Goal: Task Accomplishment & Management: Complete application form

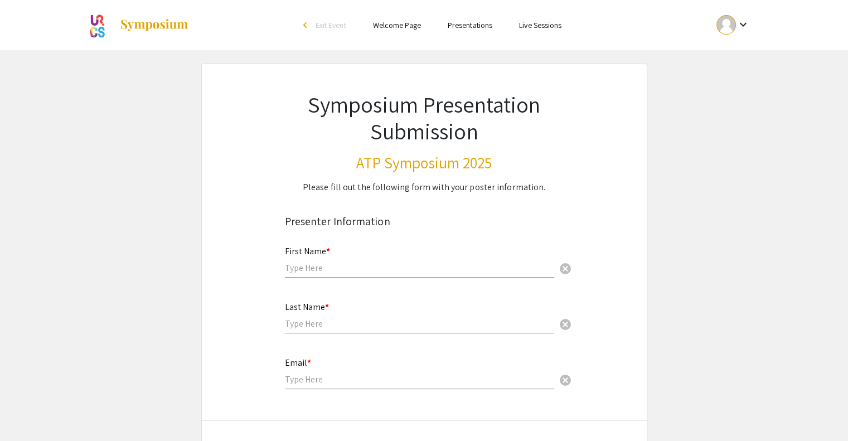
scroll to position [120, 0]
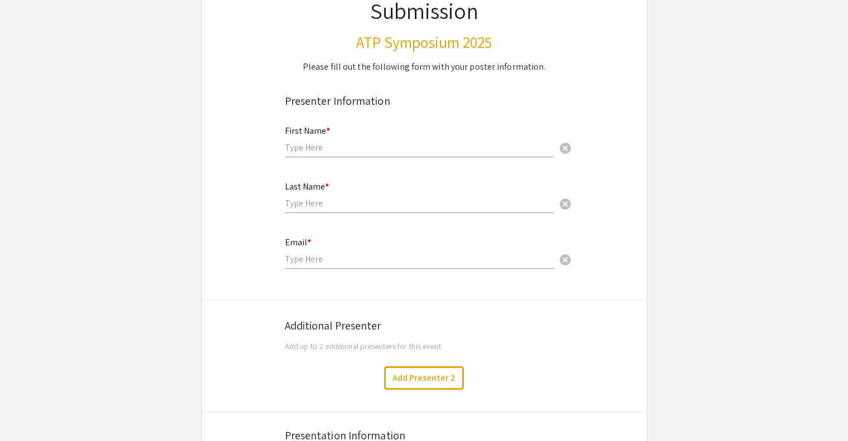
click at [316, 146] on input "text" at bounding box center [419, 148] width 269 height 12
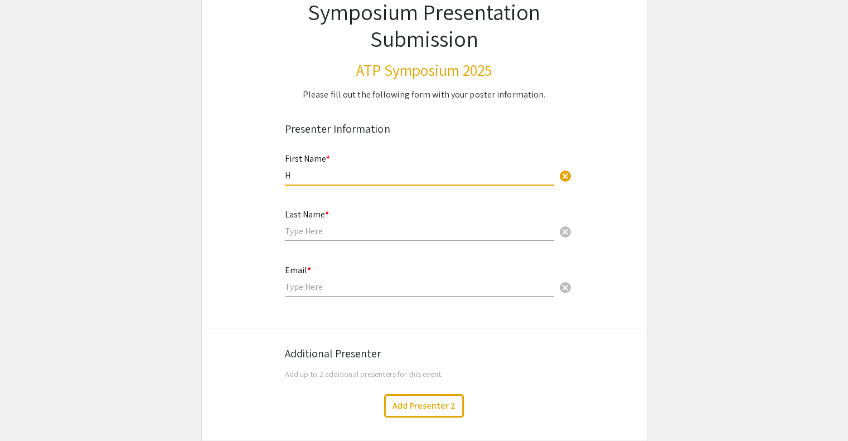
scroll to position [0, 0]
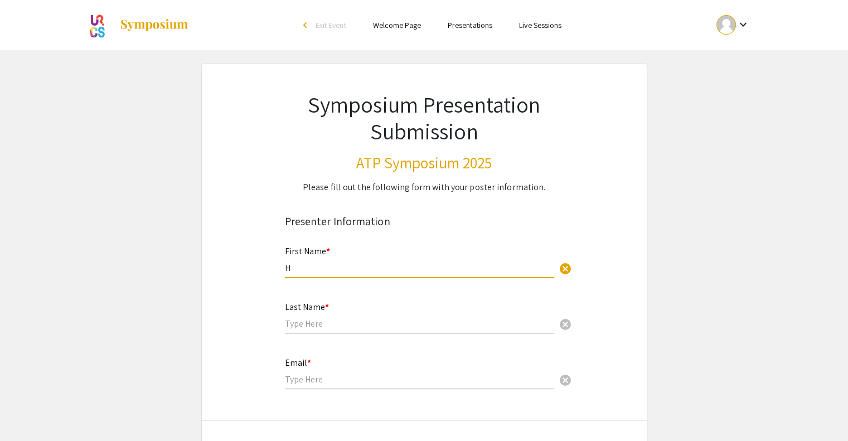
click at [737, 26] on mat-icon "keyboard_arrow_down" at bounding box center [742, 24] width 13 height 13
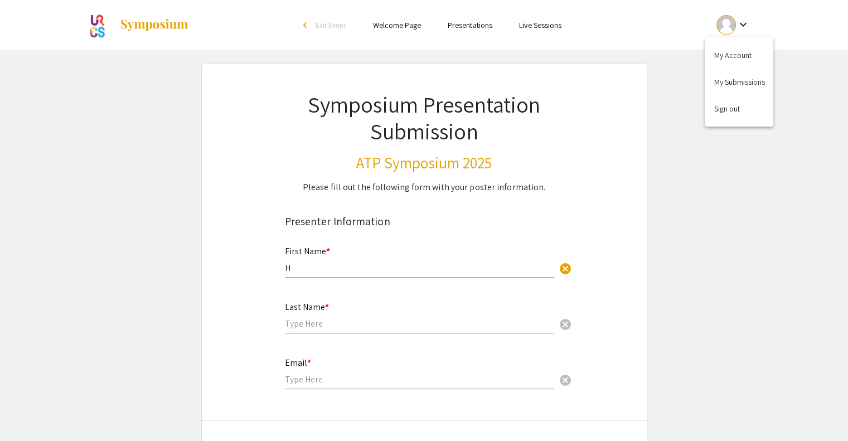
click at [320, 258] on div at bounding box center [424, 220] width 848 height 441
click at [309, 276] on div "First Name * H cancel" at bounding box center [419, 256] width 269 height 42
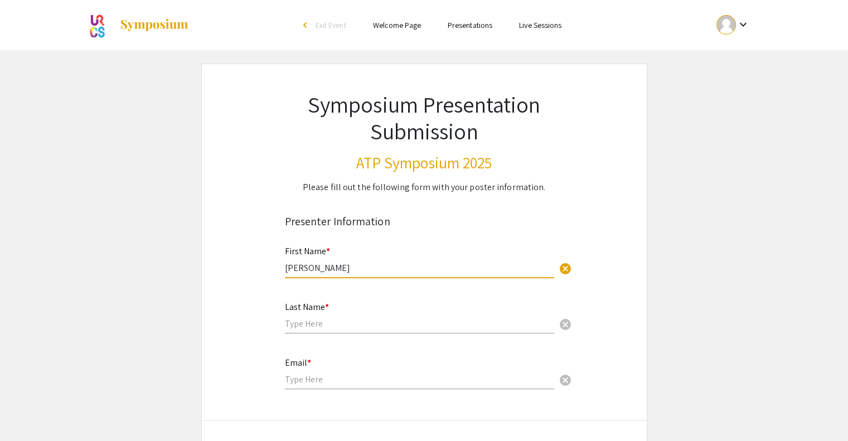
type input "[PERSON_NAME]"
click at [321, 330] on div "Last Name * cancel" at bounding box center [419, 312] width 269 height 42
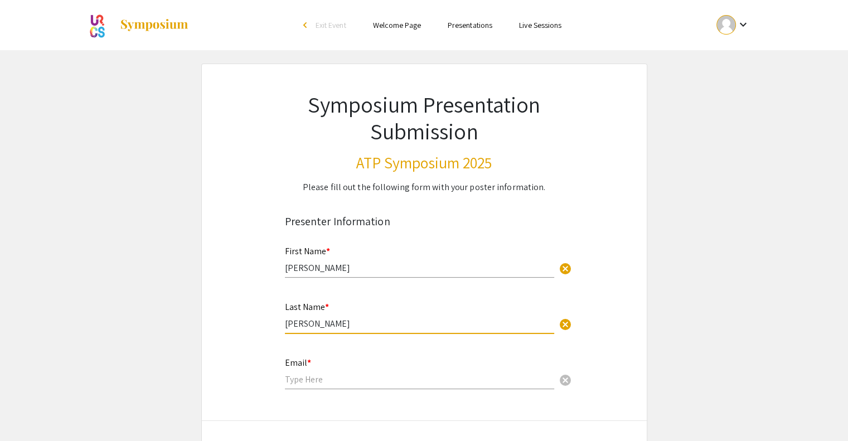
type input "[PERSON_NAME]"
click at [323, 367] on div "Email * cancel" at bounding box center [419, 368] width 269 height 42
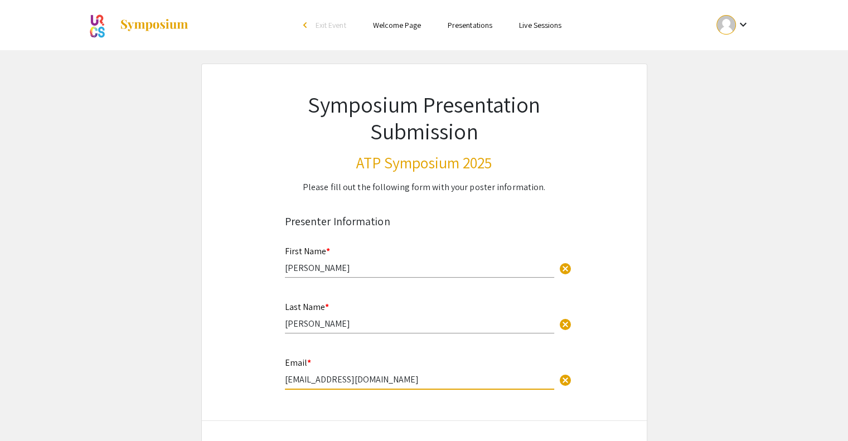
type input "[EMAIL_ADDRESS][DOMAIN_NAME]"
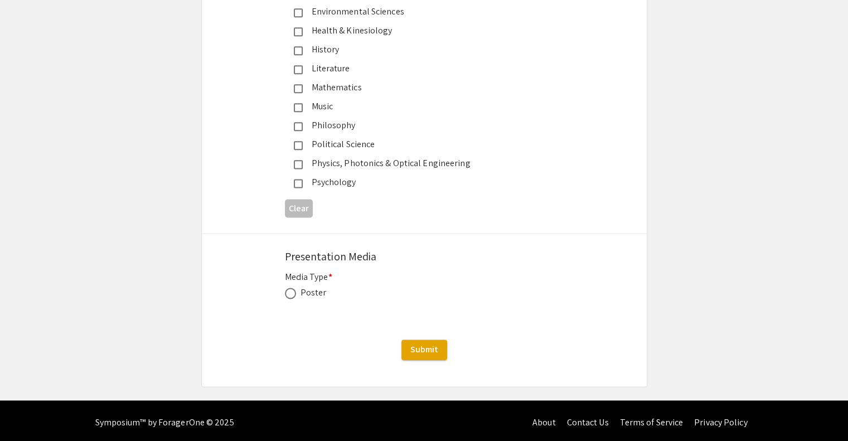
scroll to position [1428, 0]
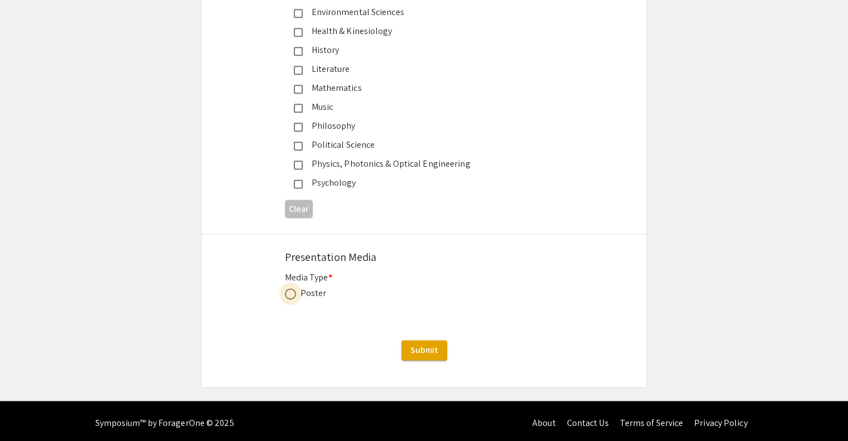
click at [293, 290] on span at bounding box center [290, 293] width 11 height 11
click at [293, 290] on input "radio" at bounding box center [290, 293] width 11 height 11
radio input "true"
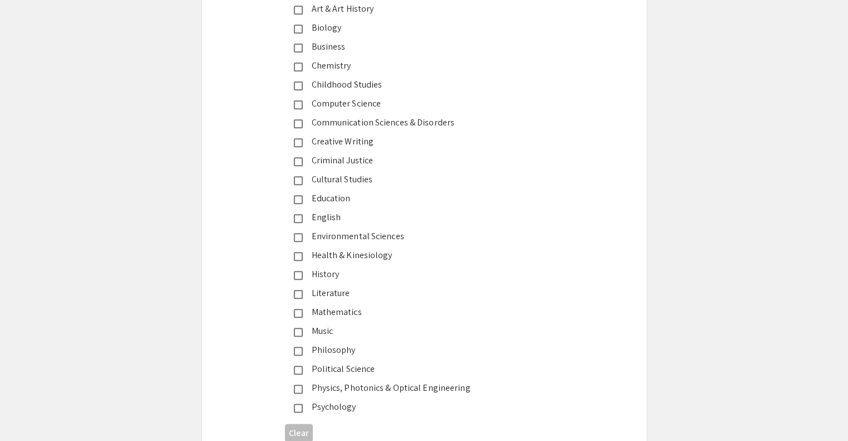
scroll to position [1203, 0]
click at [336, 273] on div "History" at bounding box center [420, 274] width 234 height 13
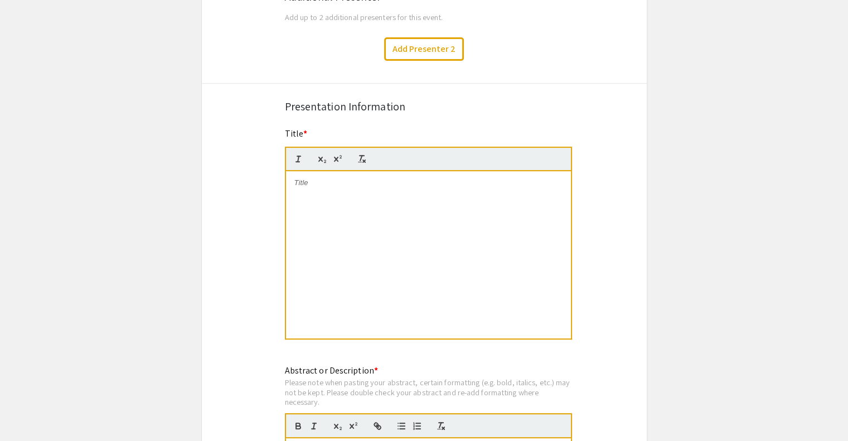
scroll to position [448, 0]
click at [381, 322] on div at bounding box center [428, 255] width 285 height 167
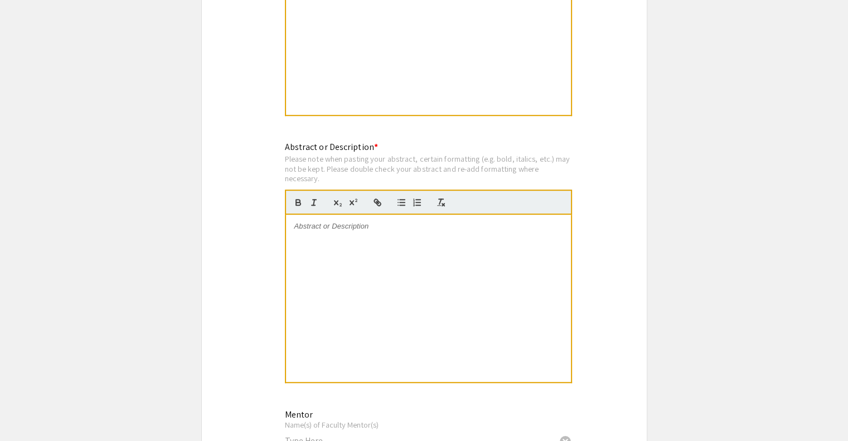
scroll to position [715, 0]
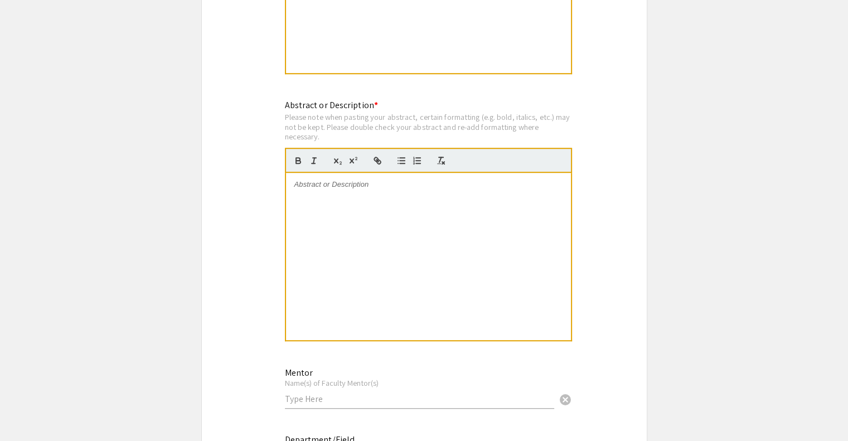
click at [348, 258] on div at bounding box center [428, 256] width 285 height 167
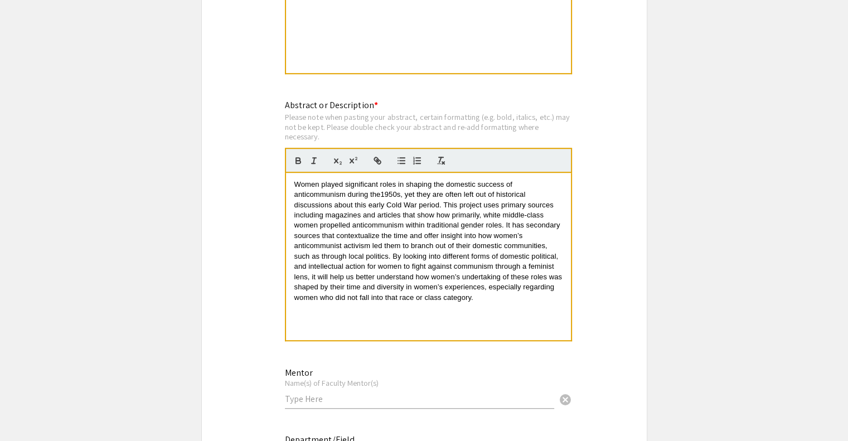
scroll to position [0, 0]
click at [248, 257] on div "Symposium Presentation Submission ATP Symposium 2025 Please fill out the follow…" at bounding box center [424, 366] width 446 height 2034
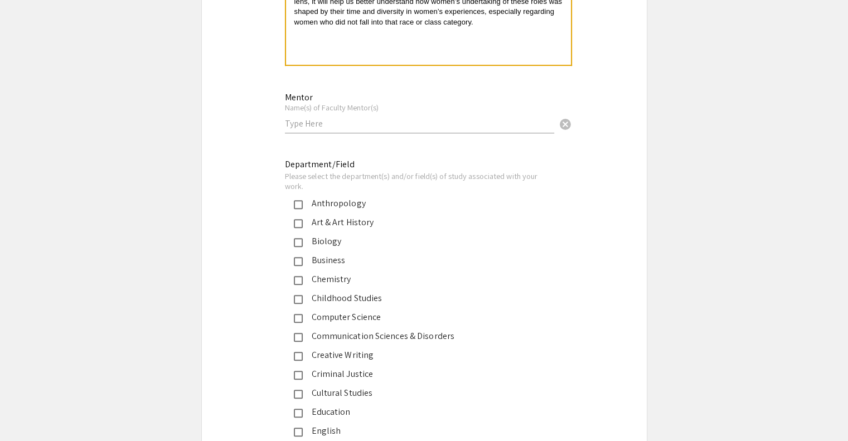
scroll to position [991, 0]
click at [317, 123] on input "text" at bounding box center [419, 123] width 269 height 12
type input "[PERSON_NAME]"
click at [273, 127] on div "Symposium Presentation Submission ATP Symposium 2025 Please fill out the follow…" at bounding box center [424, 89] width 446 height 2034
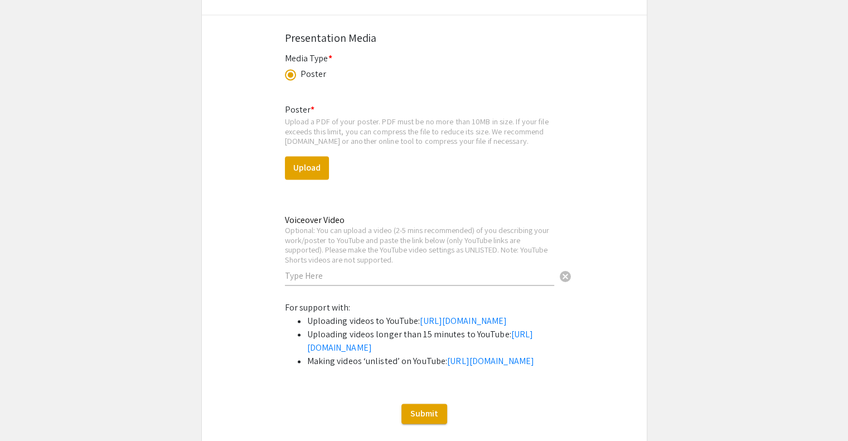
scroll to position [1644, 0]
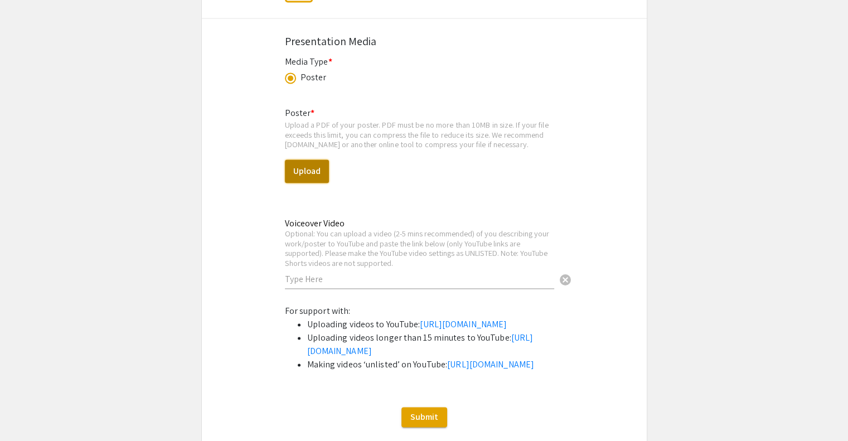
click at [320, 168] on button "Upload" at bounding box center [307, 170] width 44 height 23
click at [312, 175] on button "Upload" at bounding box center [307, 170] width 44 height 23
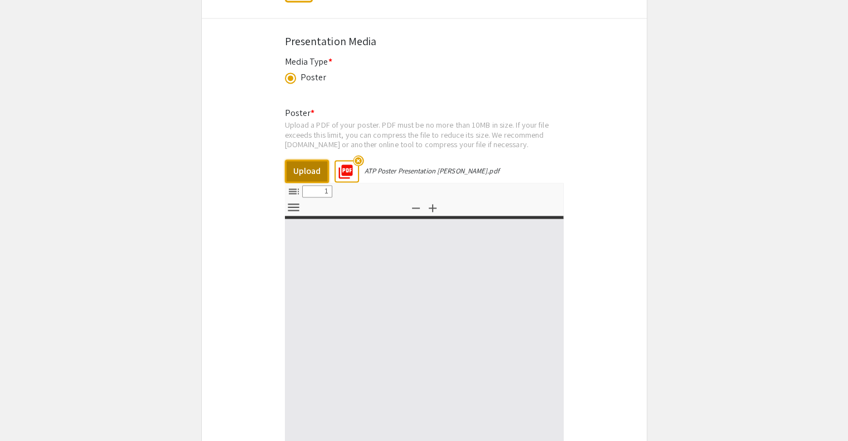
select select "custom"
type input "0"
select select "custom"
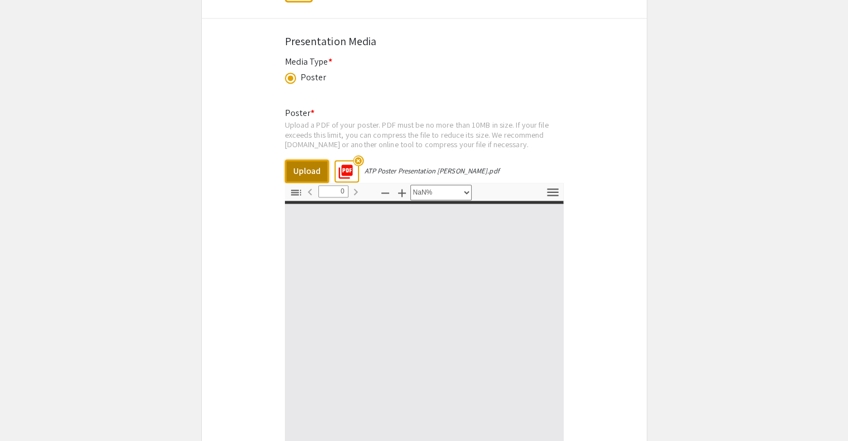
type input "1"
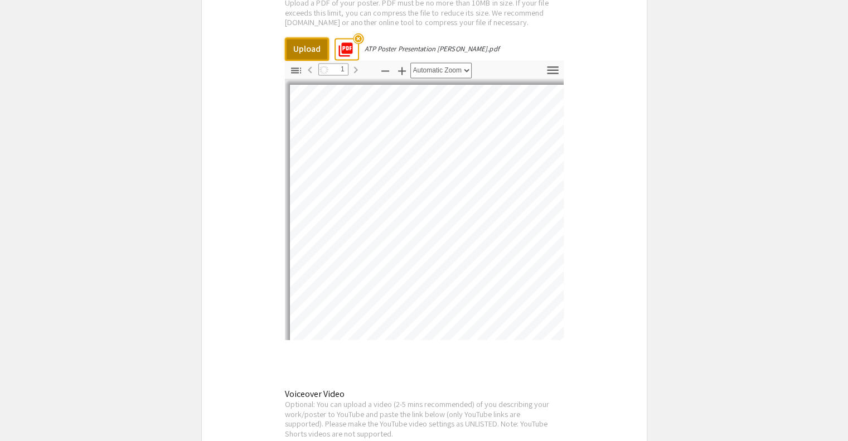
select select "auto"
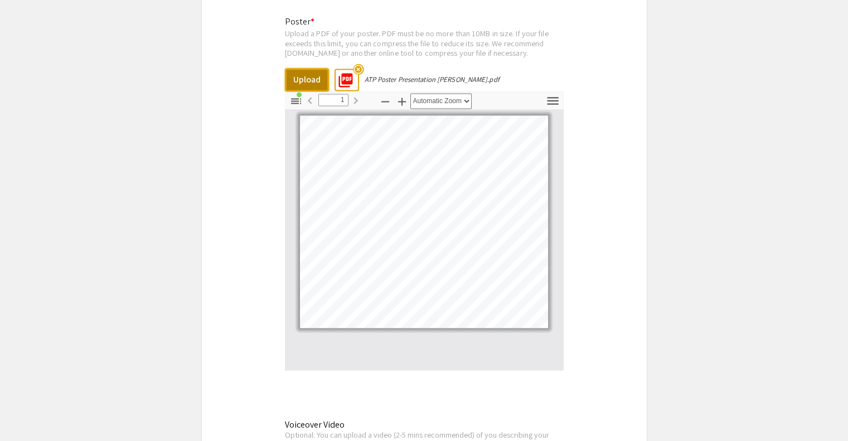
scroll to position [1735, 0]
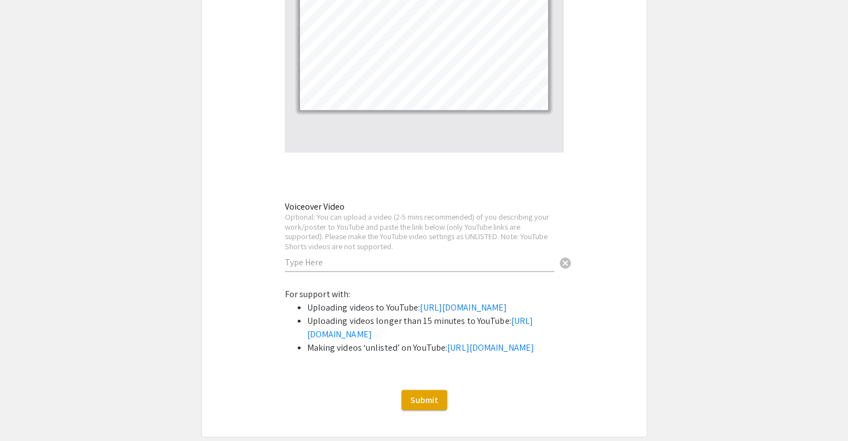
scroll to position [2070, 0]
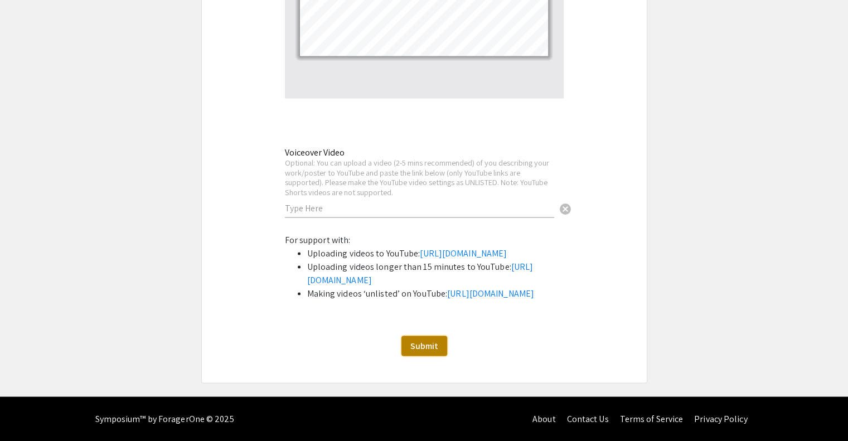
click at [426, 339] on button "Submit" at bounding box center [424, 346] width 46 height 20
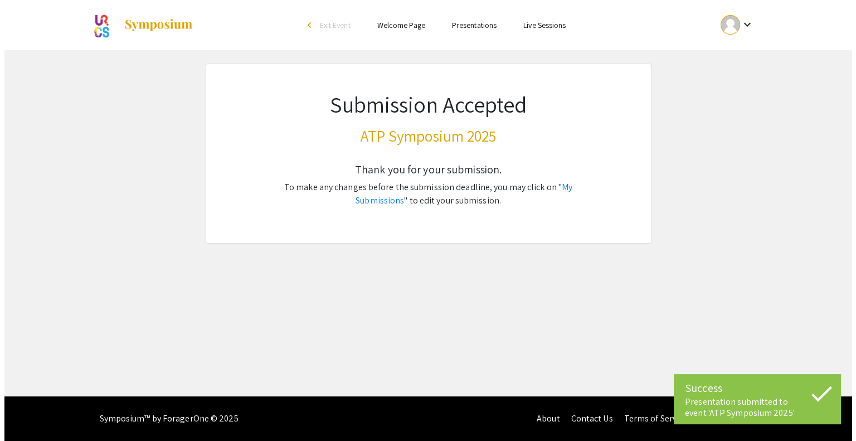
scroll to position [0, 0]
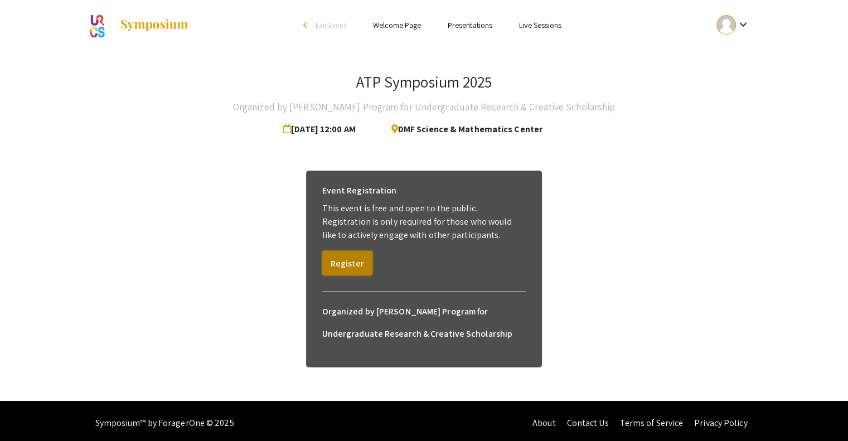
click at [347, 262] on button "Register" at bounding box center [347, 263] width 50 height 25
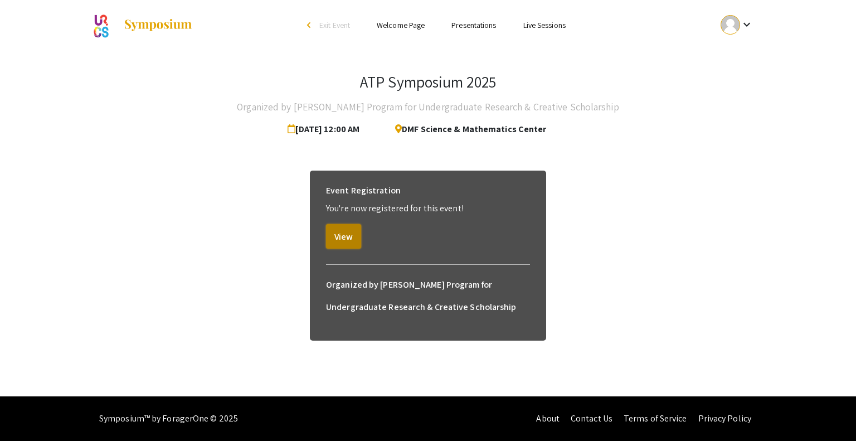
click at [349, 239] on button "View" at bounding box center [343, 236] width 35 height 25
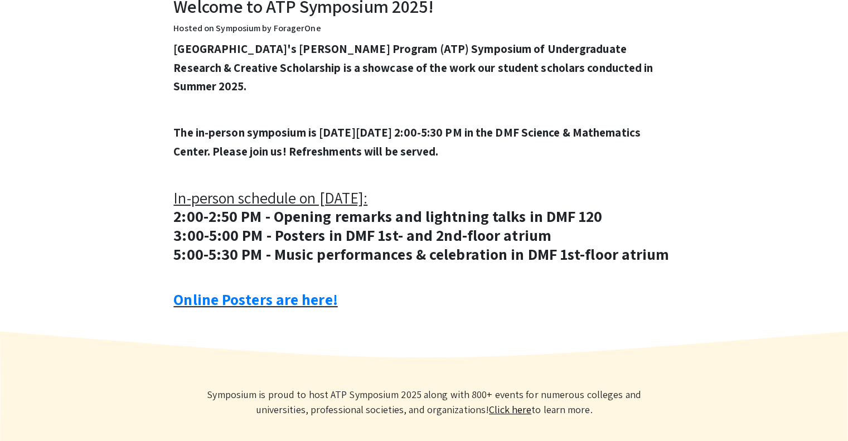
scroll to position [390, 0]
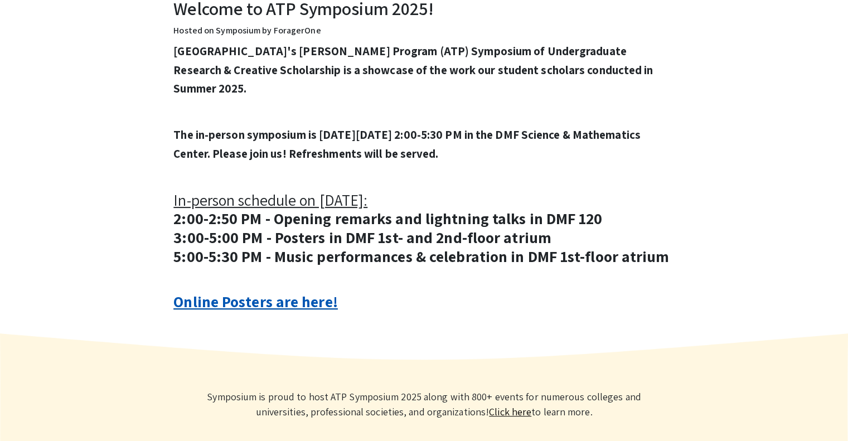
click at [207, 294] on link "Online Posters are here!" at bounding box center [255, 301] width 164 height 21
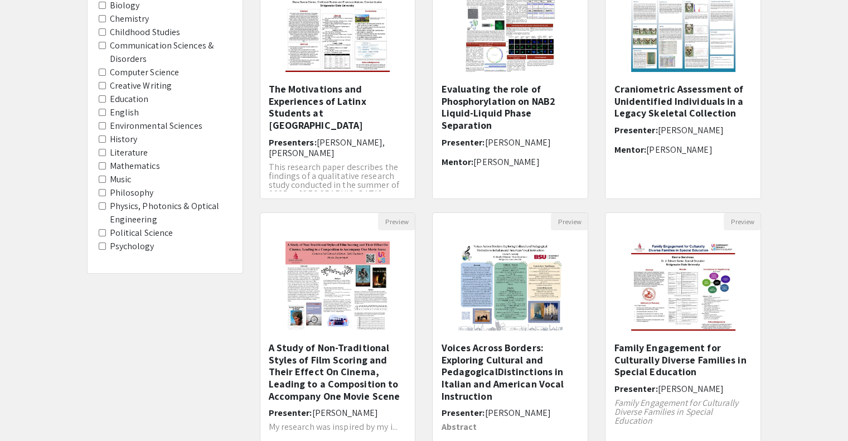
scroll to position [294, 0]
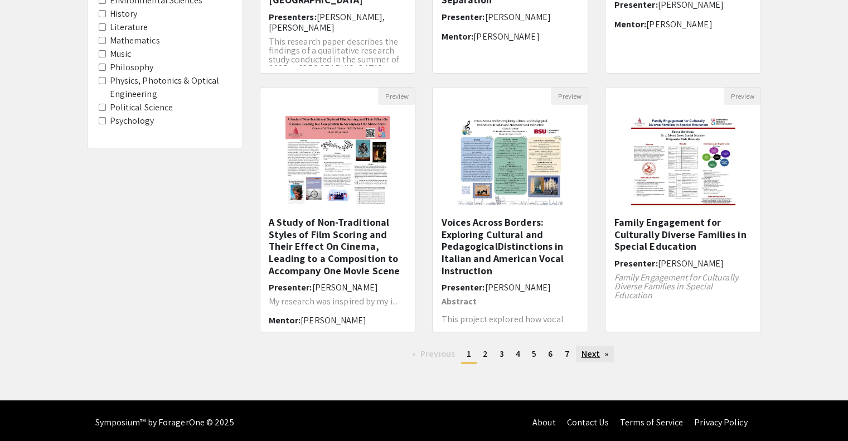
click at [601, 353] on link "Next page" at bounding box center [595, 354] width 38 height 17
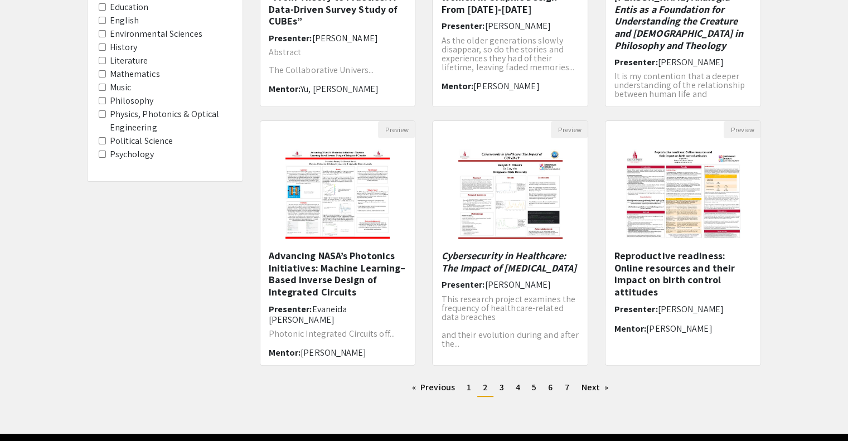
scroll to position [262, 0]
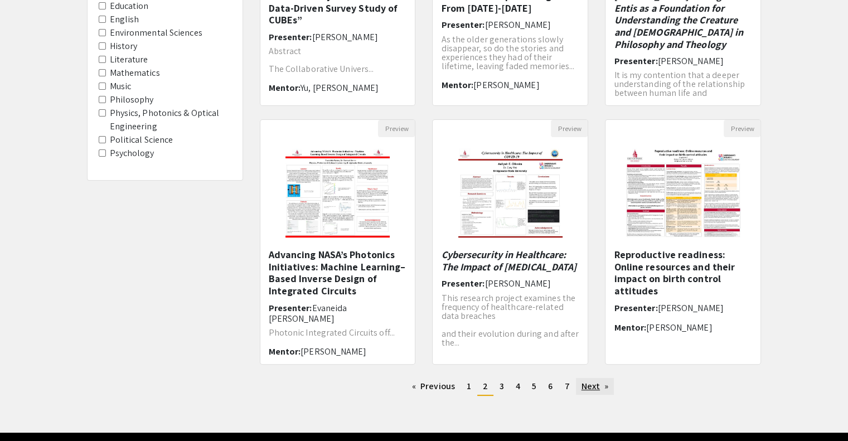
click at [602, 383] on link "Next page" at bounding box center [595, 386] width 38 height 17
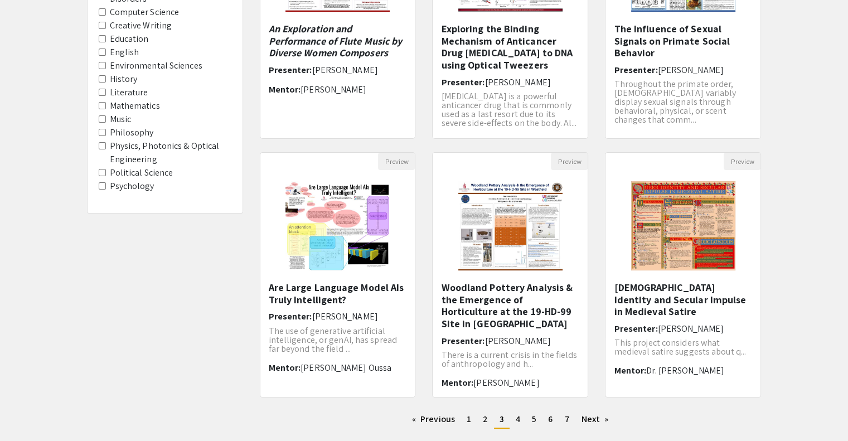
scroll to position [230, 0]
click at [592, 417] on link "Next page" at bounding box center [595, 418] width 38 height 17
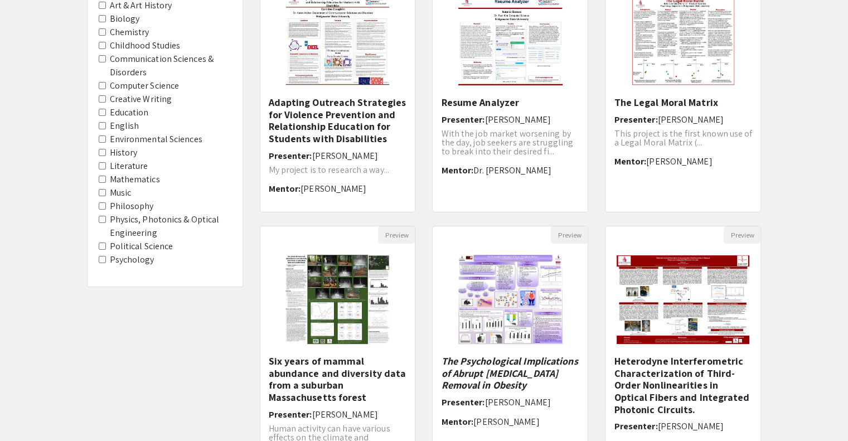
scroll to position [274, 0]
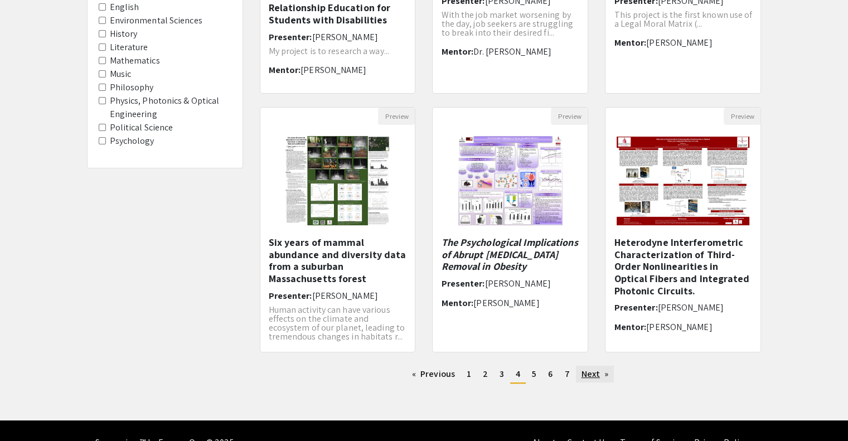
click at [592, 370] on link "Next page" at bounding box center [595, 374] width 38 height 17
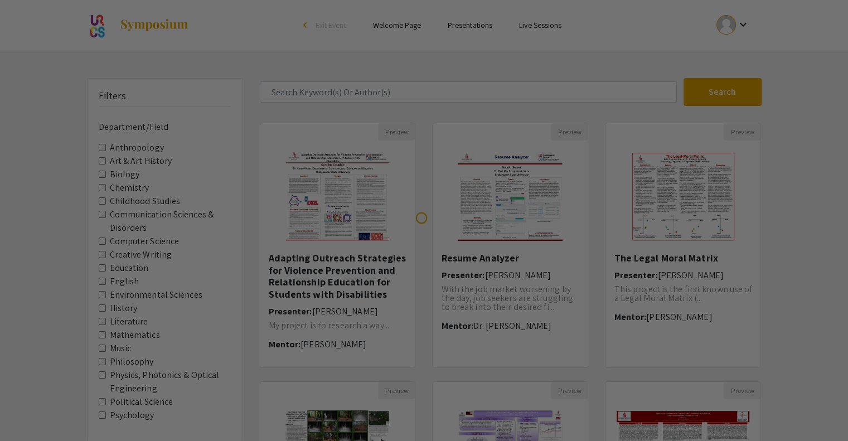
click at [592, 370] on div at bounding box center [424, 220] width 848 height 441
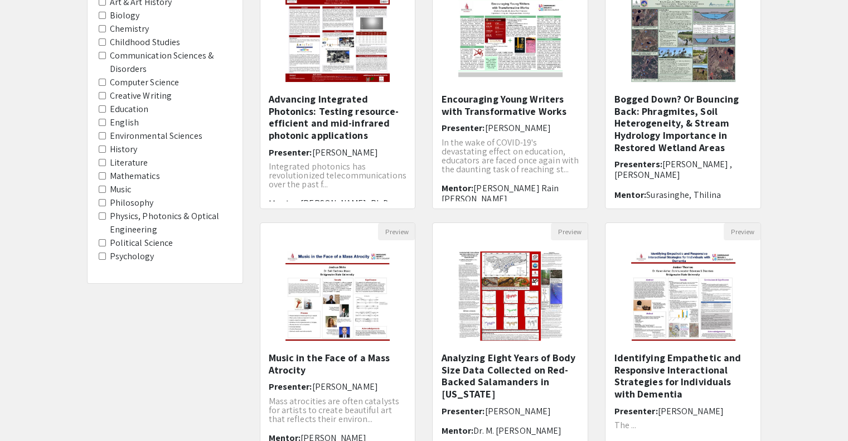
scroll to position [297, 0]
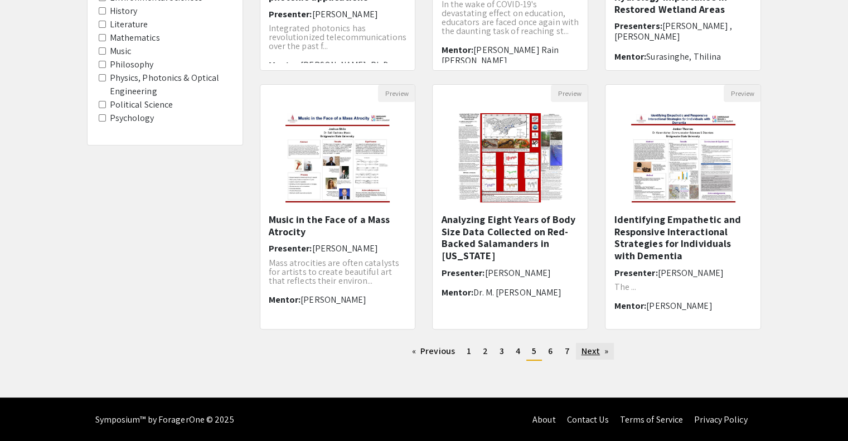
click at [592, 370] on div "Skip navigation arrow_back_ios Exit Event Welcome Page Presentations Live Sessi…" at bounding box center [424, 50] width 848 height 695
click at [590, 350] on link "Next page" at bounding box center [595, 351] width 38 height 17
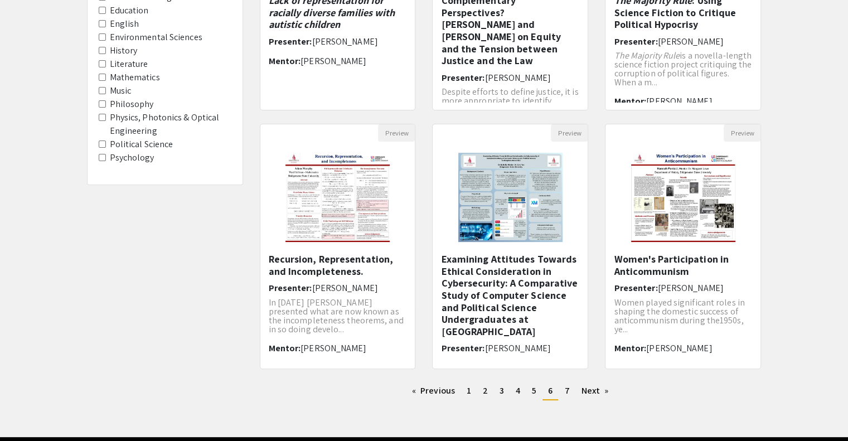
scroll to position [271, 0]
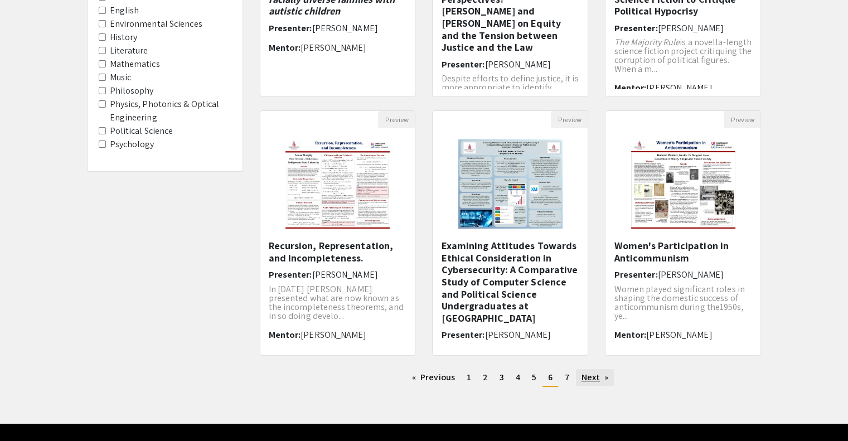
click at [593, 377] on link "Next page" at bounding box center [595, 377] width 38 height 17
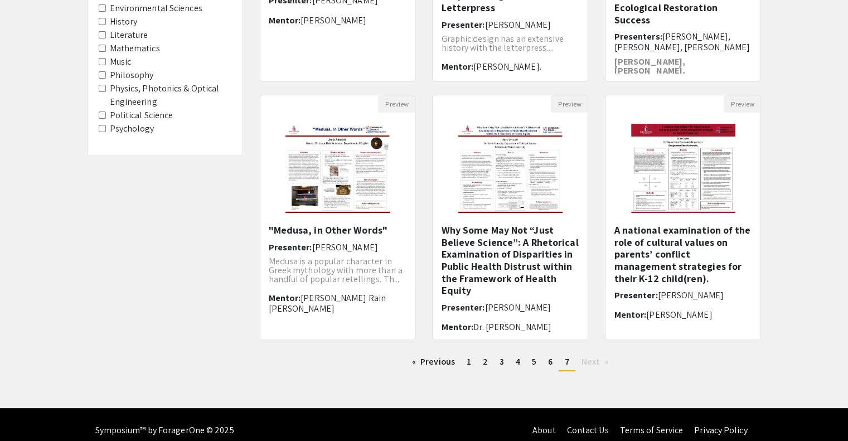
scroll to position [297, 0]
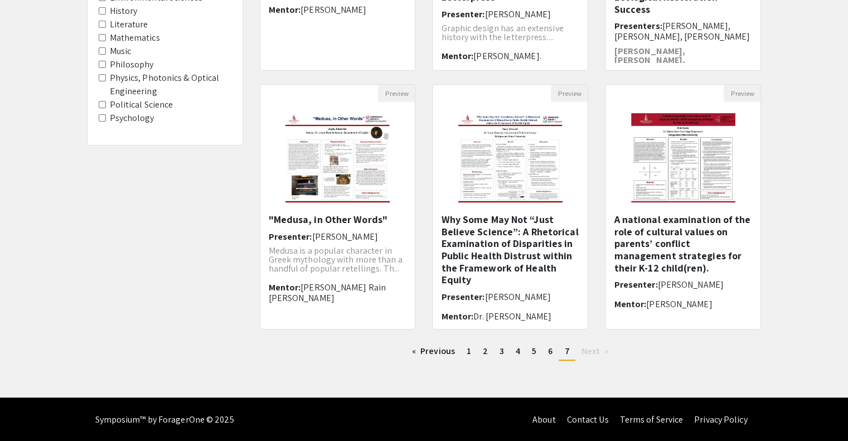
click at [416, 359] on ul "Previous page 7 / 7 page 1 page 2 page 3 page 4 page 5 page 6 You're on page 7 …" at bounding box center [511, 352] width 502 height 18
click at [431, 352] on link "Previous page" at bounding box center [433, 351] width 54 height 17
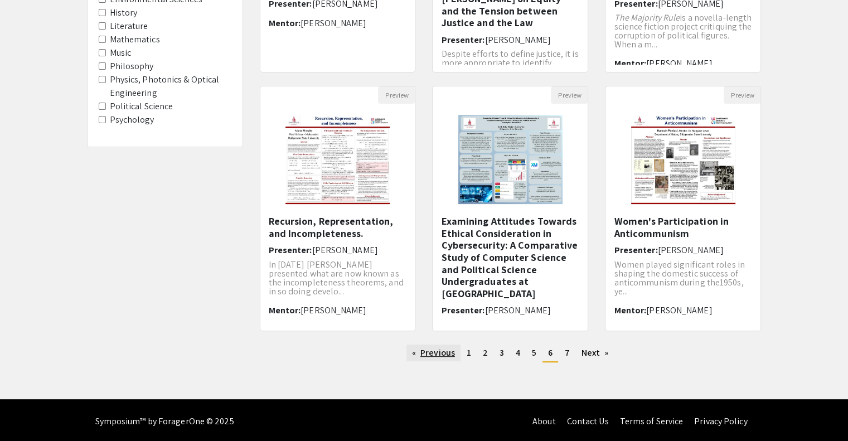
scroll to position [297, 0]
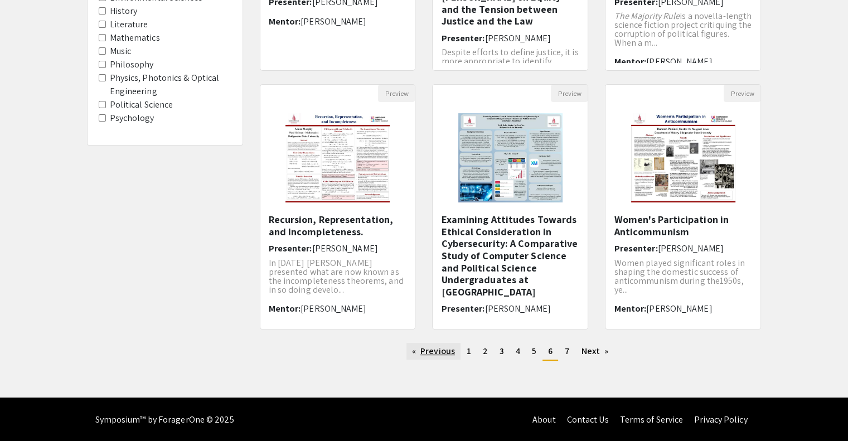
click at [431, 351] on link "Previous page" at bounding box center [433, 351] width 54 height 17
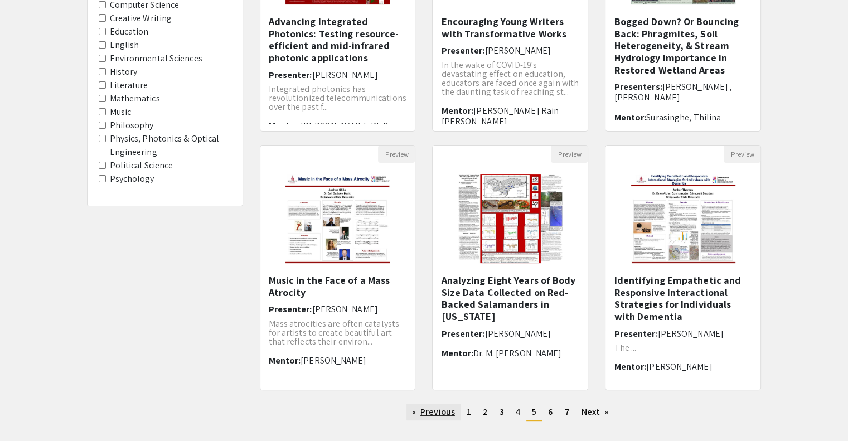
scroll to position [297, 0]
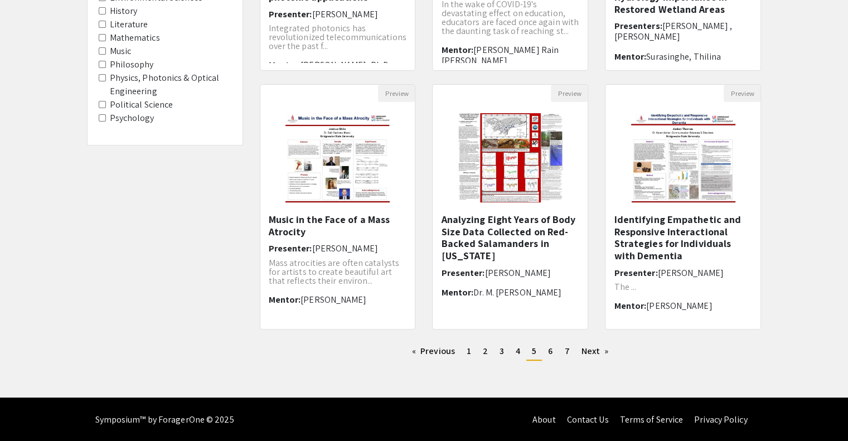
click at [578, 361] on div "Previous page 5 / 7 page 1 page 2 page 3 page 4 You're on page 5 page 6 page 7 …" at bounding box center [510, 356] width 519 height 27
click at [583, 357] on link "Next page" at bounding box center [595, 351] width 38 height 17
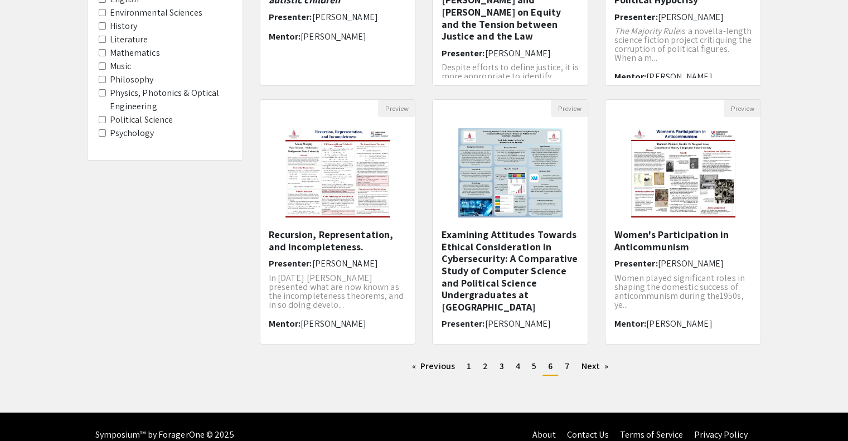
scroll to position [297, 0]
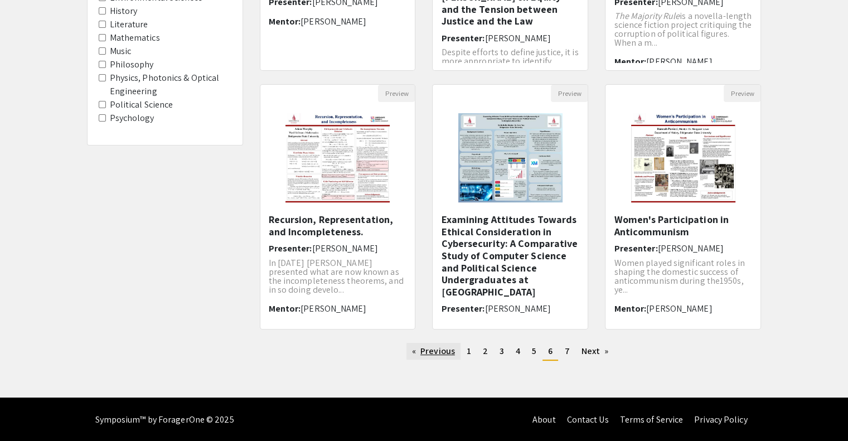
click at [430, 343] on link "Previous page" at bounding box center [433, 351] width 54 height 17
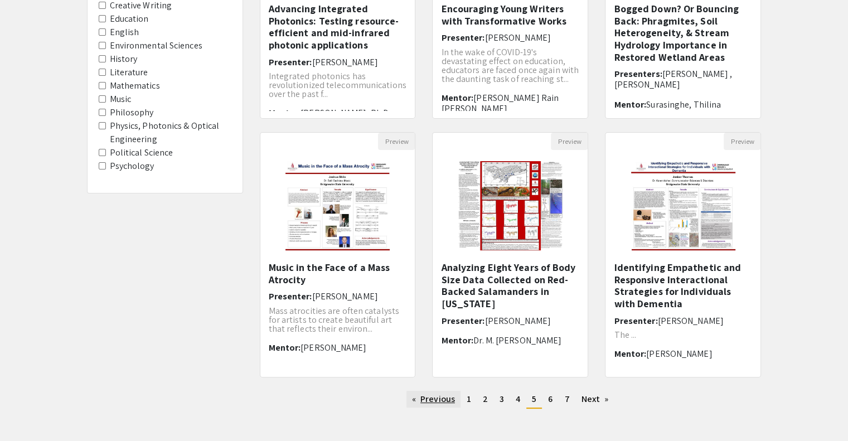
scroll to position [250, 0]
click at [429, 402] on link "Previous page" at bounding box center [433, 398] width 54 height 17
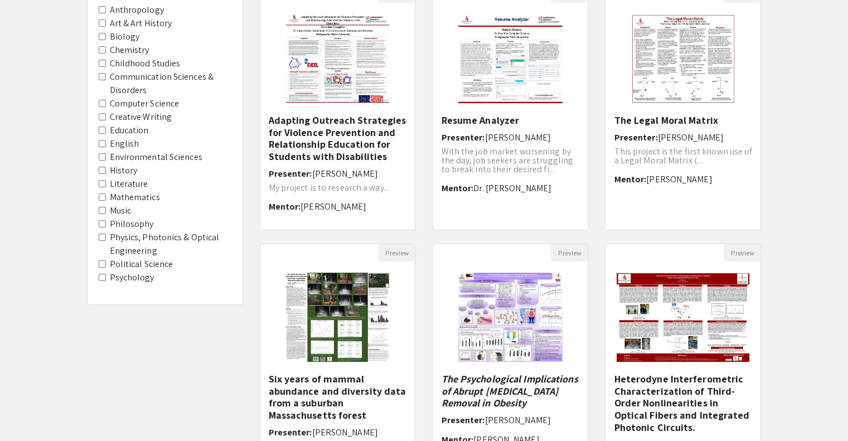
scroll to position [297, 0]
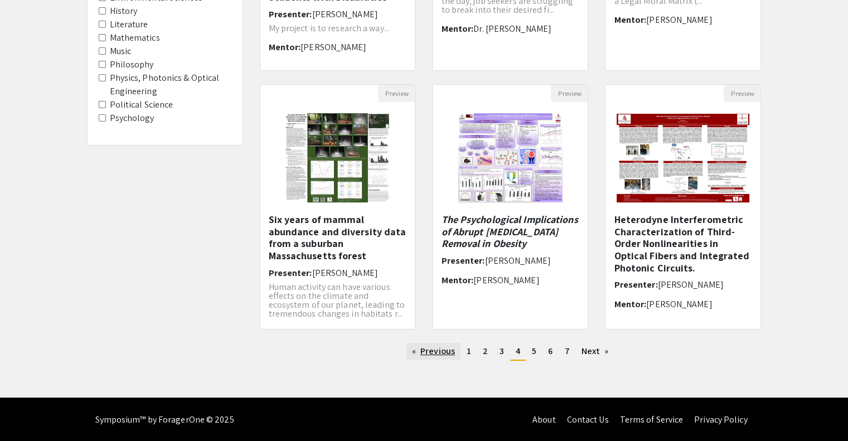
click at [424, 348] on link "Previous page" at bounding box center [433, 351] width 54 height 17
